Goal: Navigation & Orientation: Go to known website

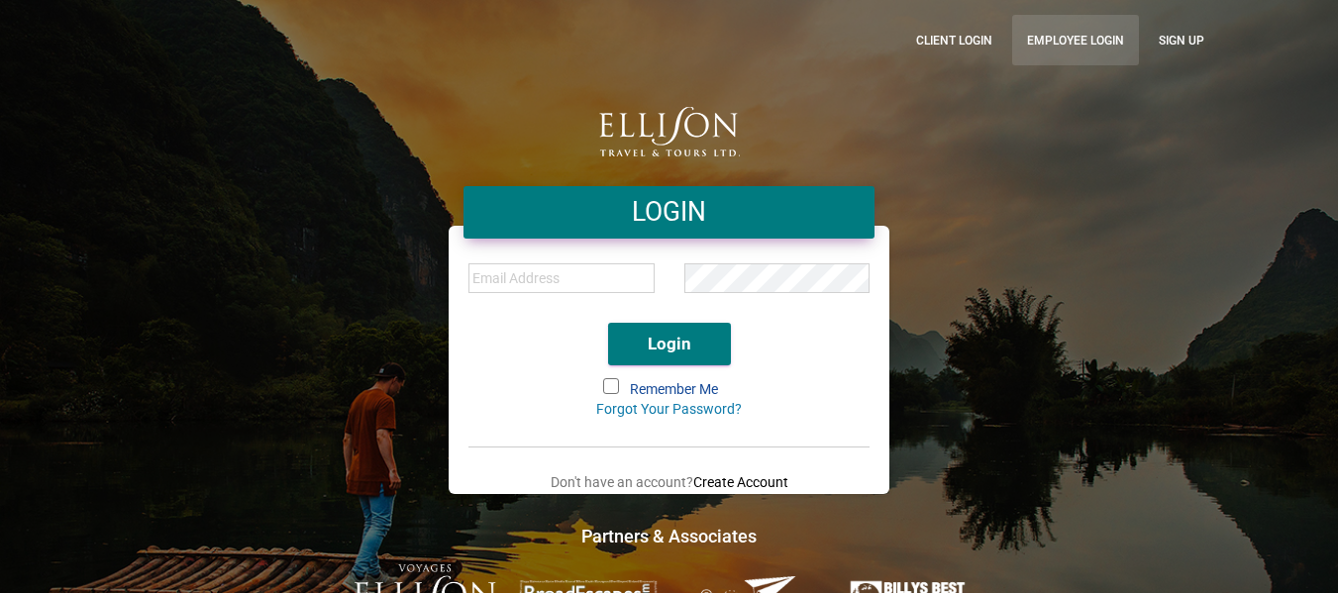
click at [1078, 18] on link "Employee Login" at bounding box center [1075, 40] width 127 height 51
